Goal: Task Accomplishment & Management: Manage account settings

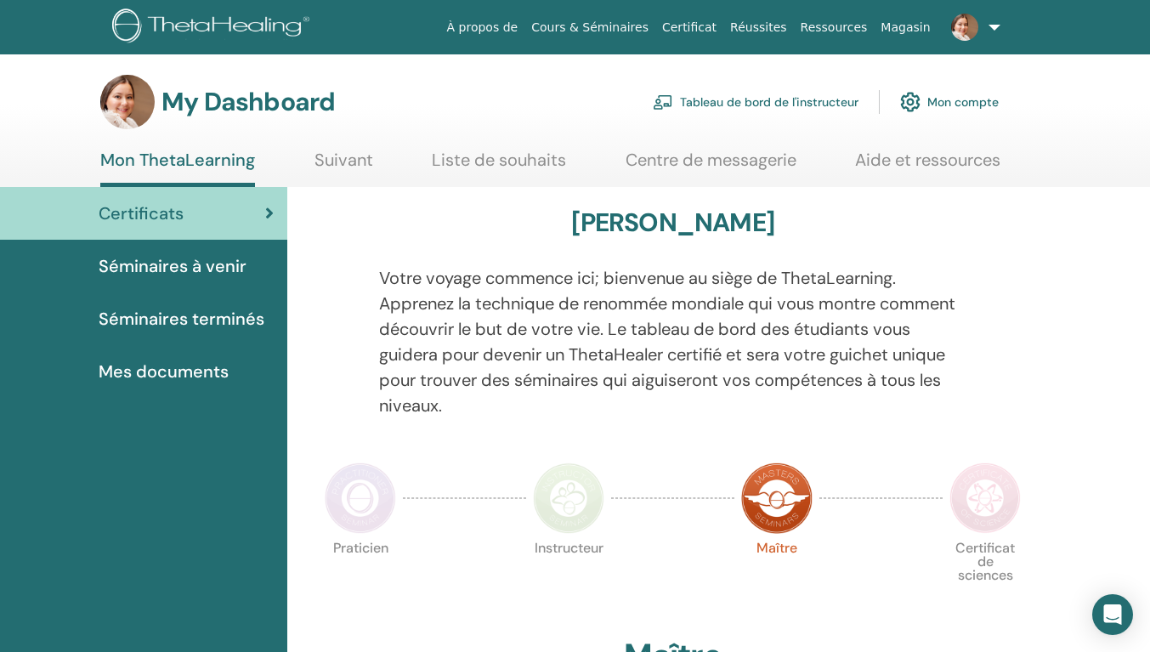
click at [794, 96] on link "Tableau de bord de l'instructeur" at bounding box center [756, 101] width 206 height 37
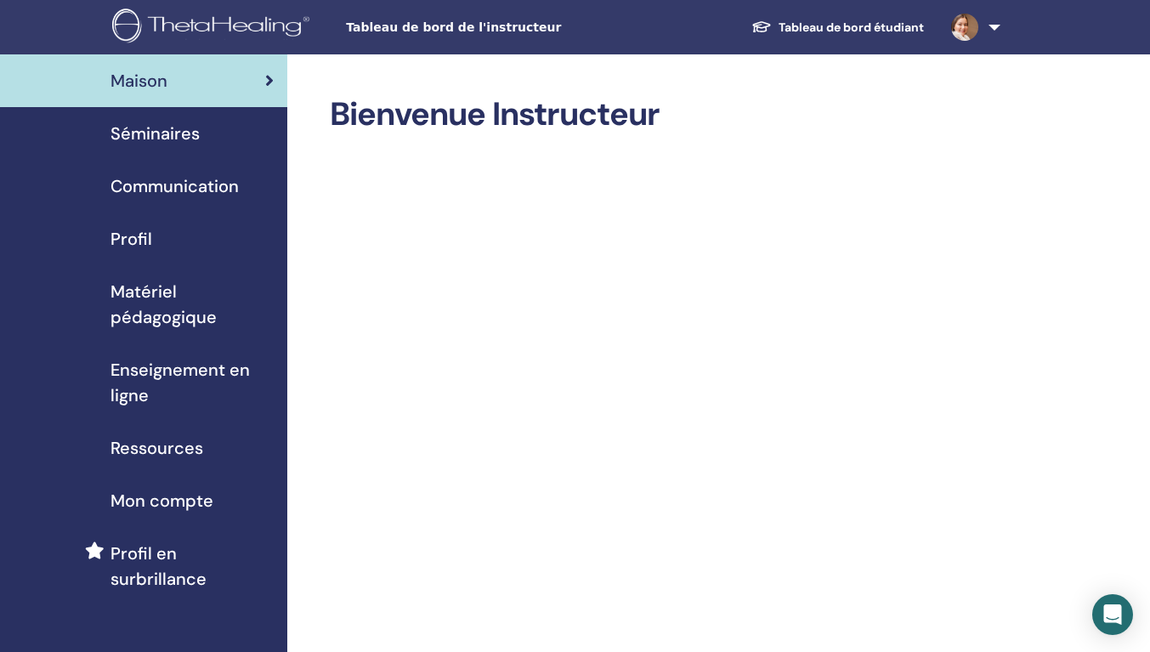
click at [150, 133] on span "Séminaires" at bounding box center [154, 133] width 89 height 25
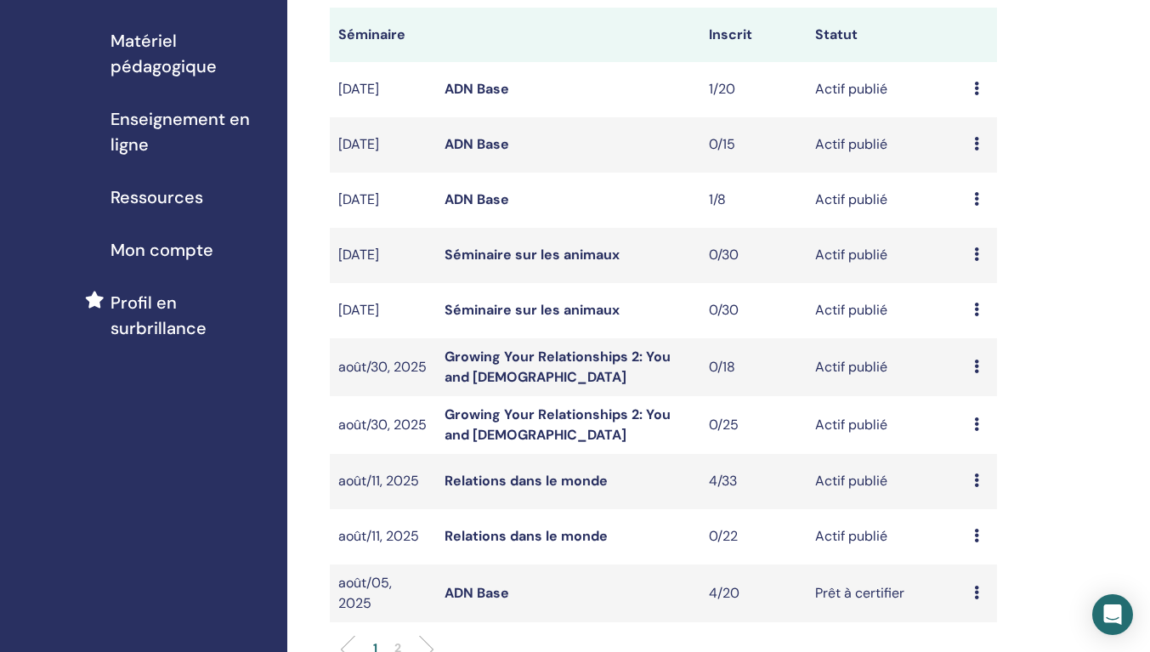
scroll to position [255, 0]
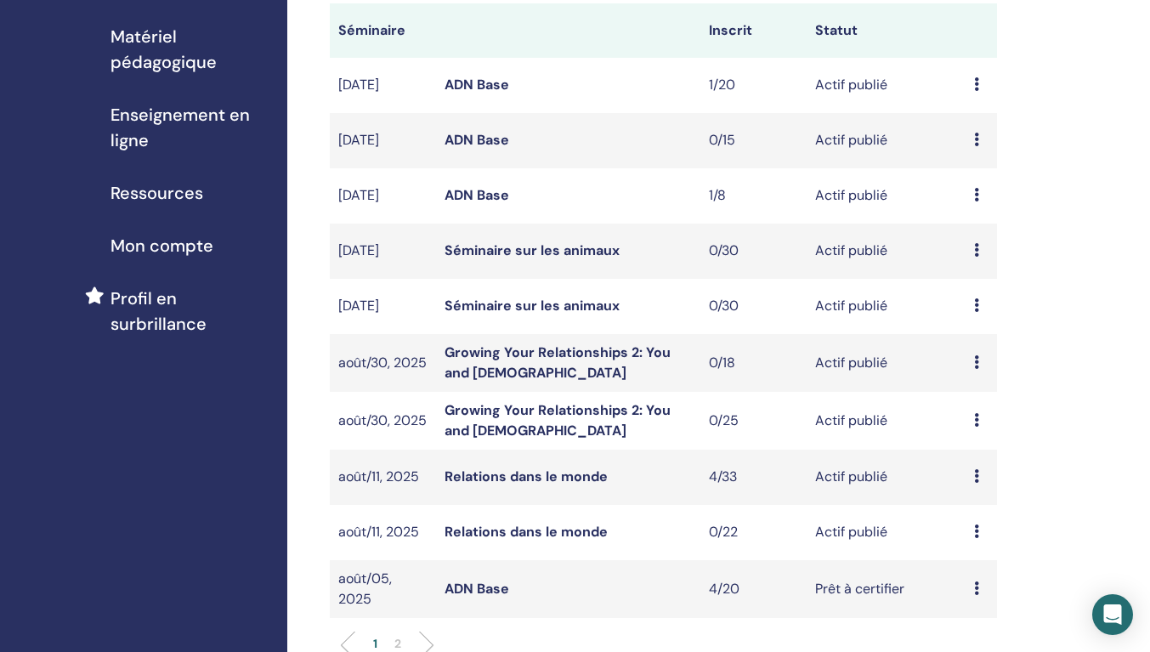
click at [581, 352] on link "Growing Your Relationships 2: You and [DEMOGRAPHIC_DATA]" at bounding box center [557, 362] width 226 height 38
click at [516, 410] on link "Growing Your Relationships 2: You and God" at bounding box center [557, 420] width 226 height 38
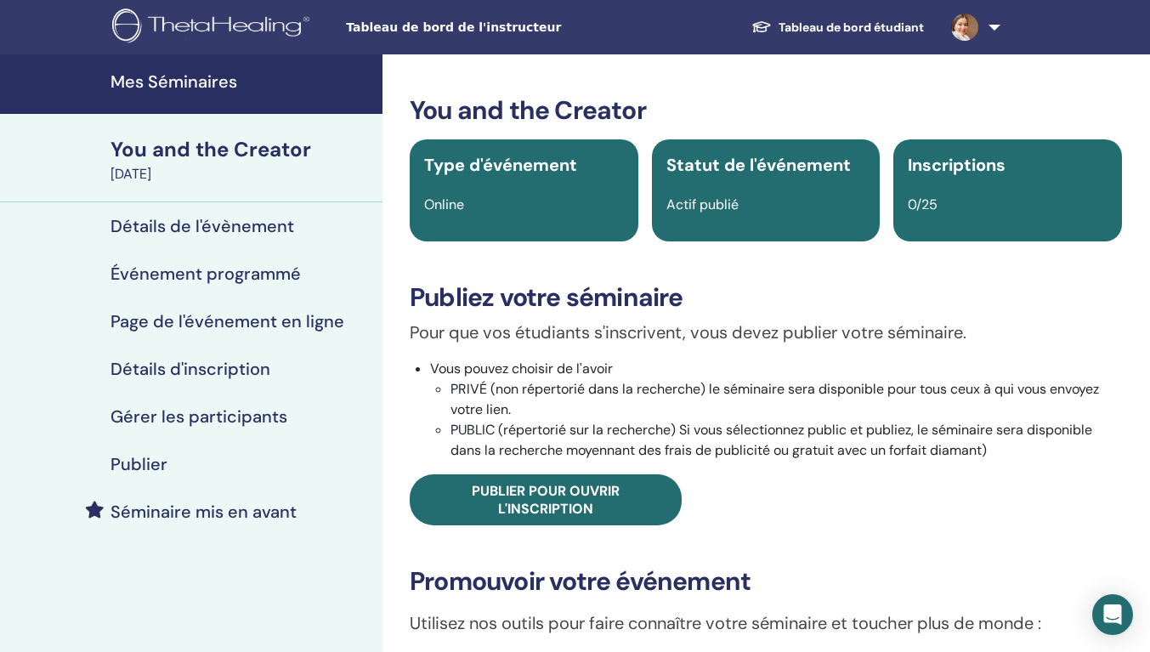
click at [602, 497] on span "Publier pour ouvrir l'inscription" at bounding box center [546, 500] width 148 height 36
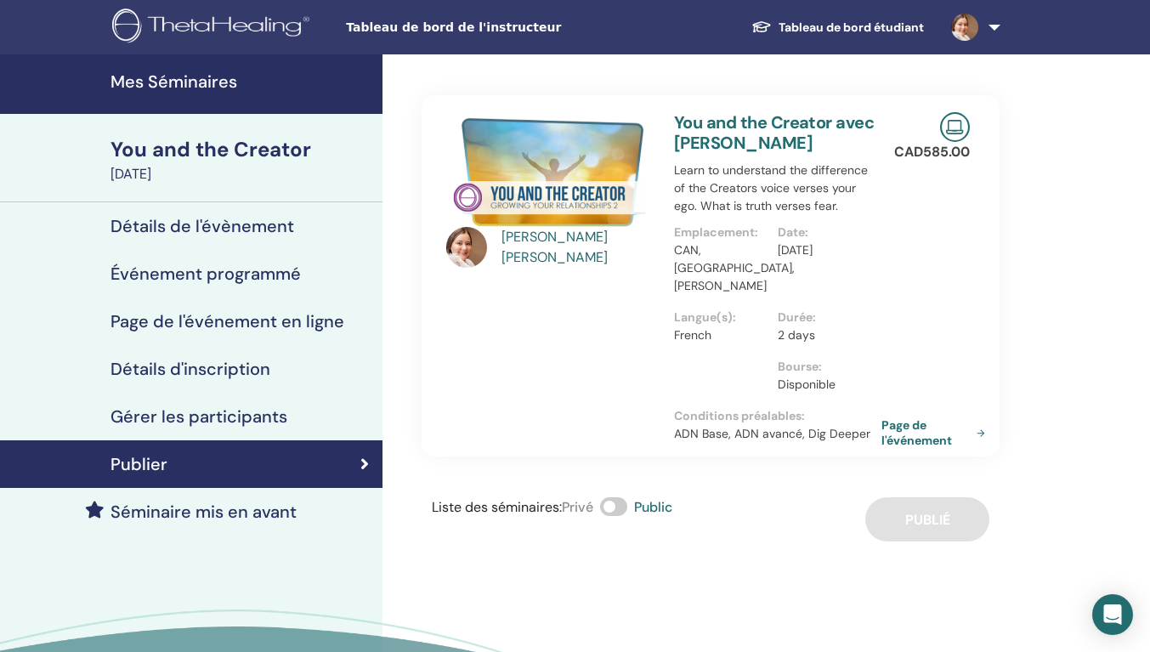
click at [895, 417] on link "Page de l'événement" at bounding box center [936, 432] width 110 height 31
